Goal: Task Accomplishment & Management: Manage account settings

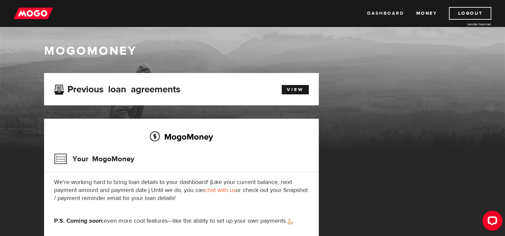
click at [382, 12] on link "Dashboard" at bounding box center [385, 13] width 37 height 13
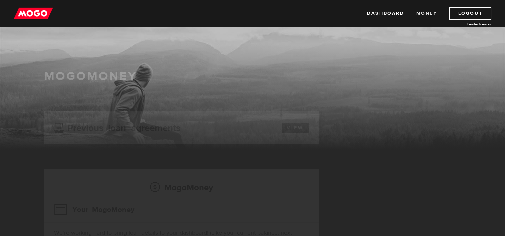
click at [432, 13] on link "Money" at bounding box center [426, 13] width 21 height 13
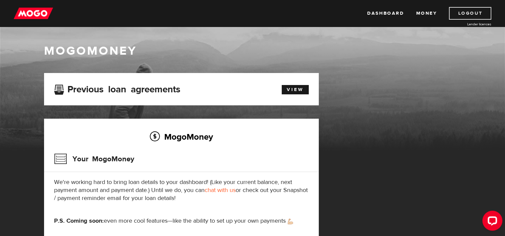
click at [472, 12] on link "Logout" at bounding box center [470, 13] width 42 height 13
